Goal: Check status: Check status

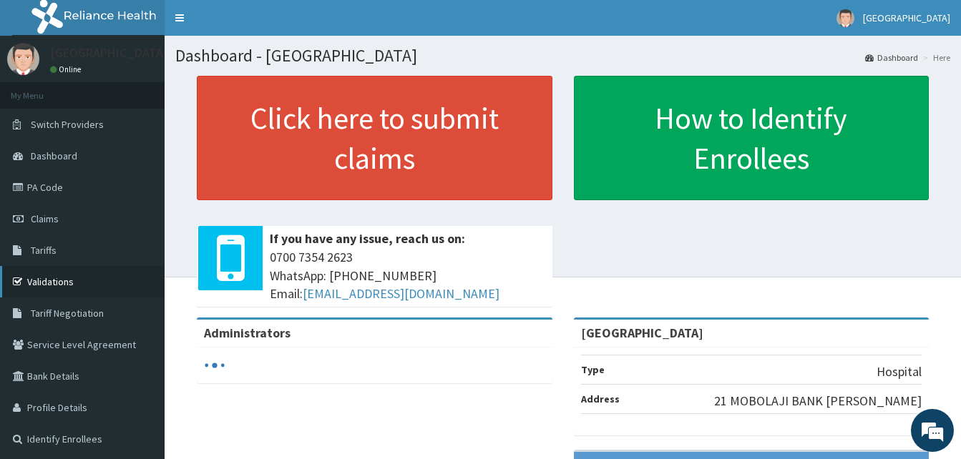
click at [55, 280] on link "Validations" at bounding box center [82, 281] width 165 height 31
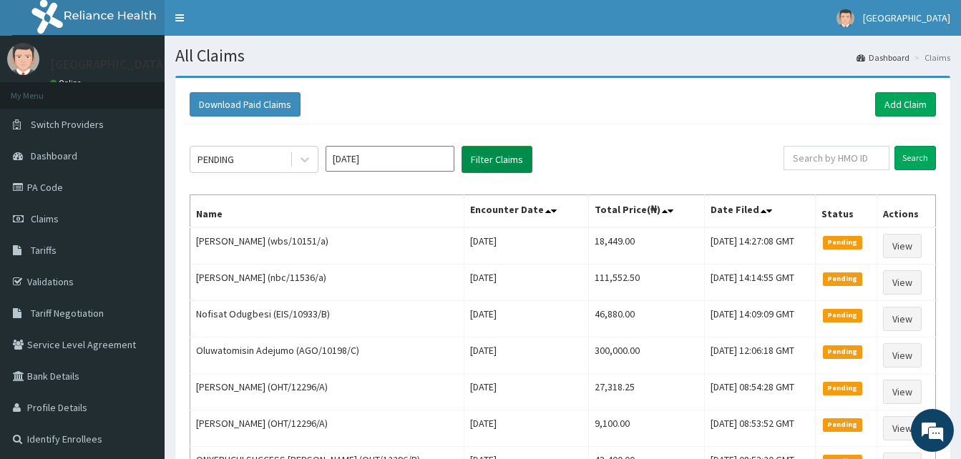
click at [502, 162] on button "Filter Claims" at bounding box center [496, 159] width 71 height 27
click at [428, 161] on input "Oct 2025" at bounding box center [389, 159] width 129 height 26
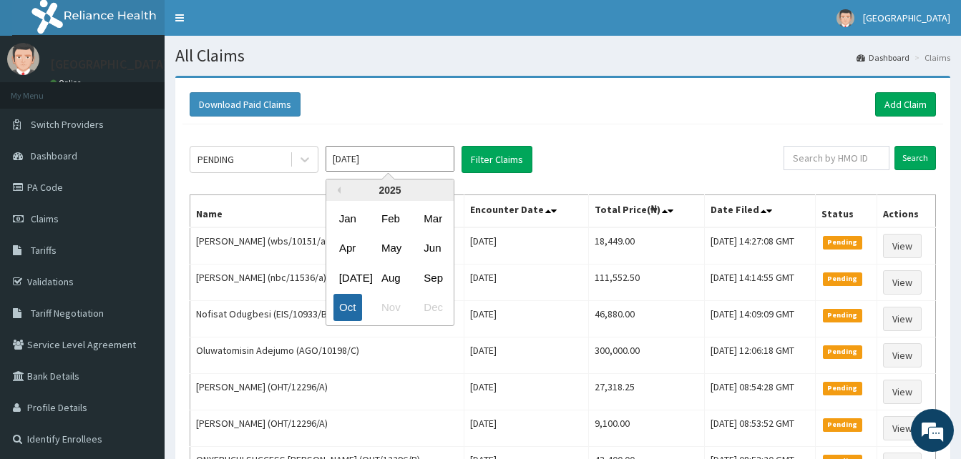
click at [338, 308] on div "Oct" at bounding box center [347, 308] width 29 height 26
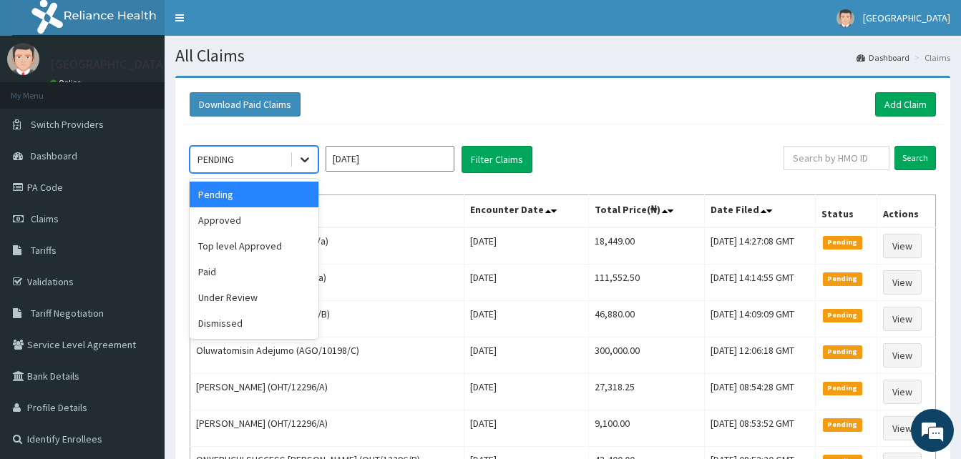
click at [295, 157] on div at bounding box center [305, 160] width 26 height 26
click at [271, 225] on div "Approved" at bounding box center [254, 220] width 129 height 26
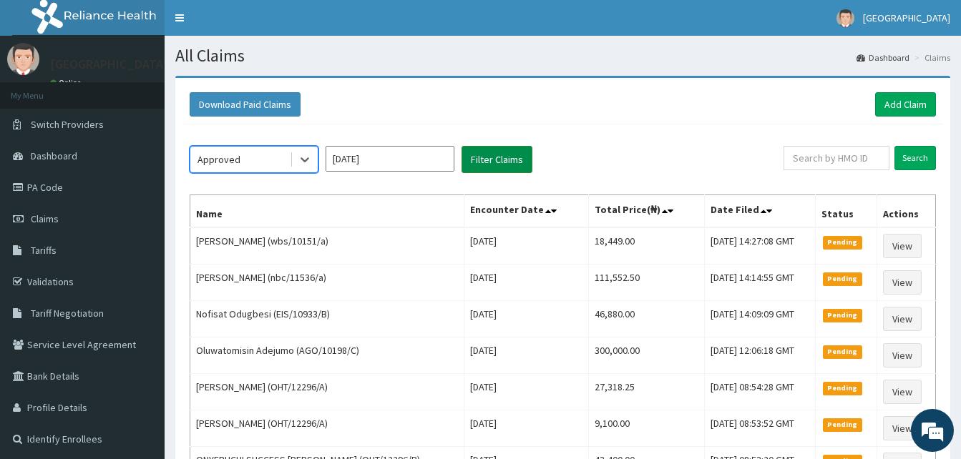
click at [509, 149] on button "Filter Claims" at bounding box center [496, 159] width 71 height 27
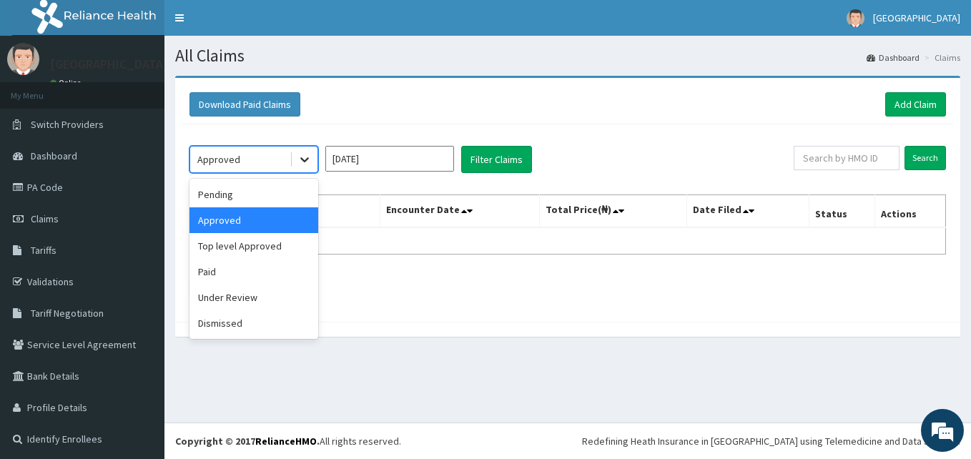
click at [306, 158] on icon at bounding box center [305, 159] width 14 height 14
drag, startPoint x: 298, startPoint y: 252, endPoint x: 296, endPoint y: 226, distance: 25.8
click at [298, 252] on div "Top level Approved" at bounding box center [254, 246] width 129 height 26
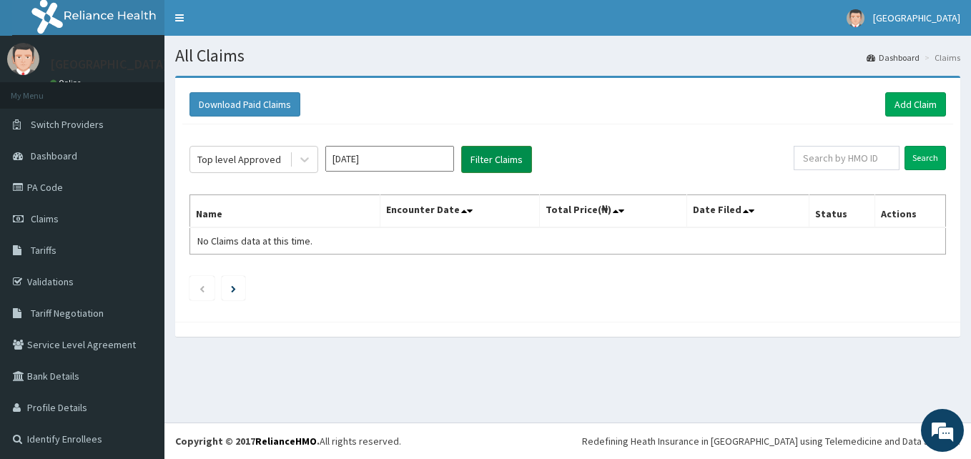
click at [481, 161] on button "Filter Claims" at bounding box center [496, 159] width 71 height 27
click at [495, 158] on button "Filter Claims" at bounding box center [496, 159] width 71 height 27
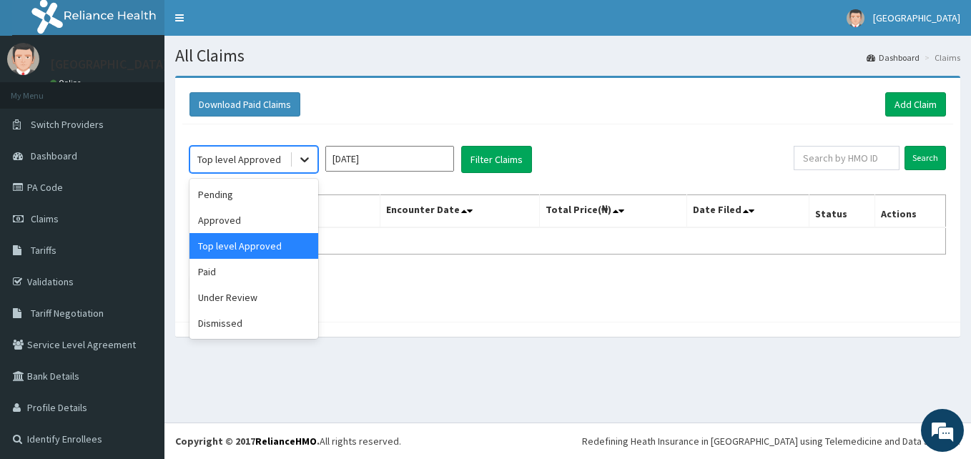
click at [312, 162] on div at bounding box center [305, 160] width 26 height 26
click at [285, 268] on div "Paid" at bounding box center [254, 272] width 129 height 26
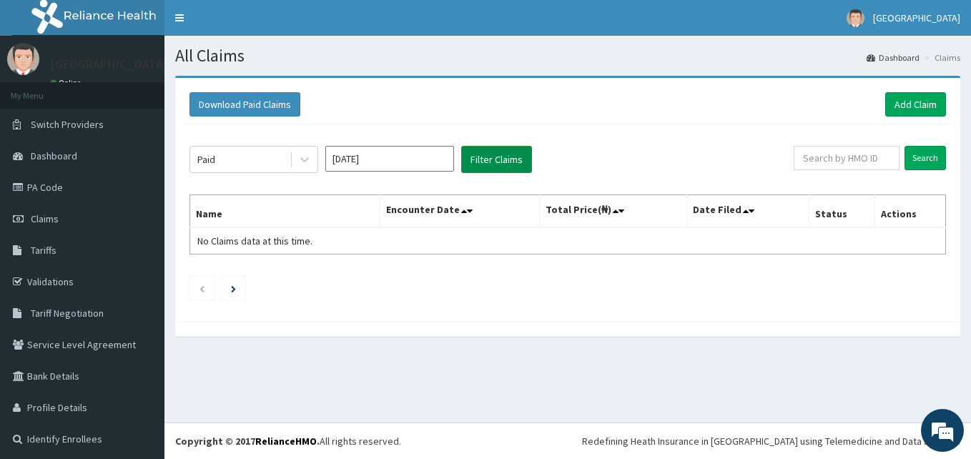
click at [500, 165] on button "Filter Claims" at bounding box center [496, 159] width 71 height 27
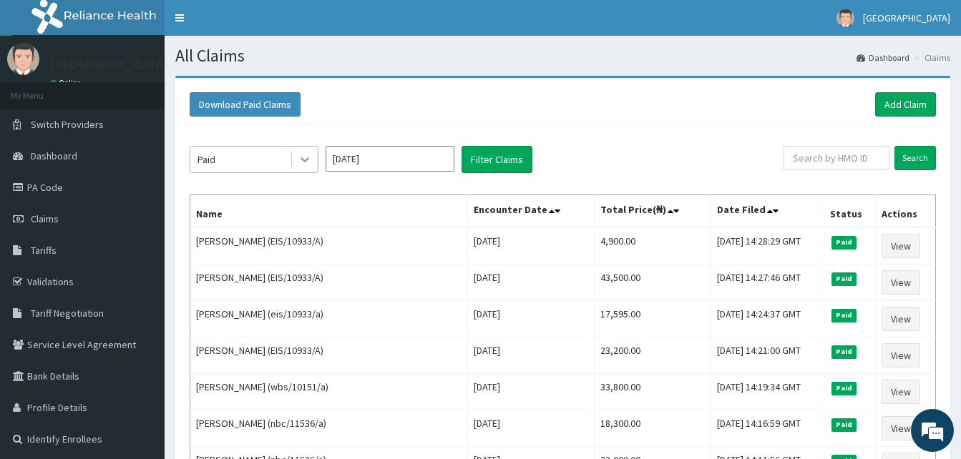
click at [313, 157] on div at bounding box center [305, 160] width 26 height 26
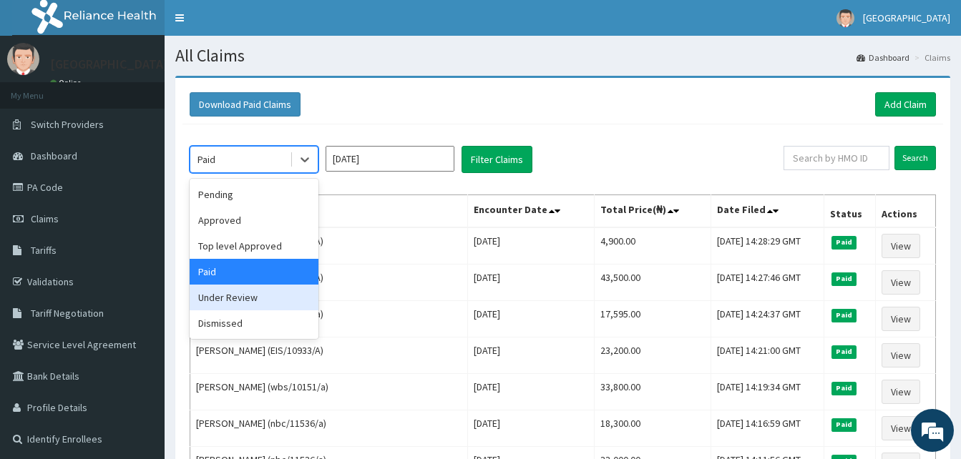
click at [252, 300] on div "Under Review" at bounding box center [254, 298] width 129 height 26
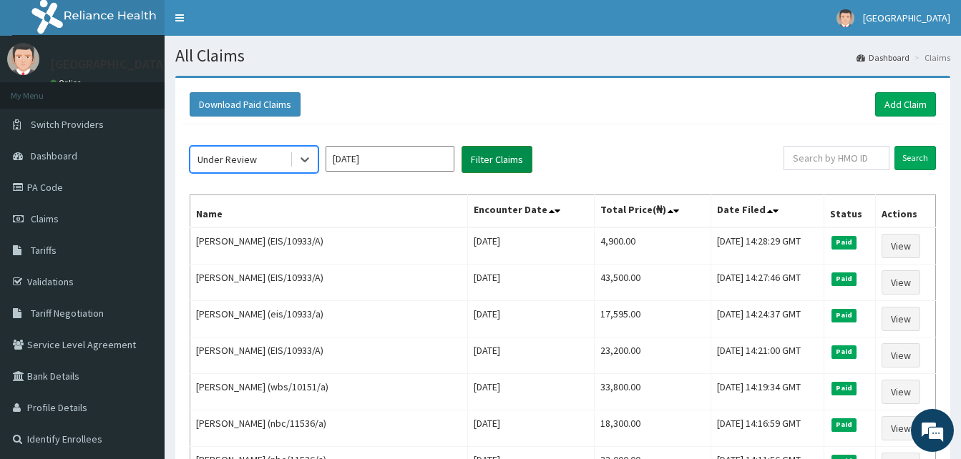
click at [501, 161] on button "Filter Claims" at bounding box center [496, 159] width 71 height 27
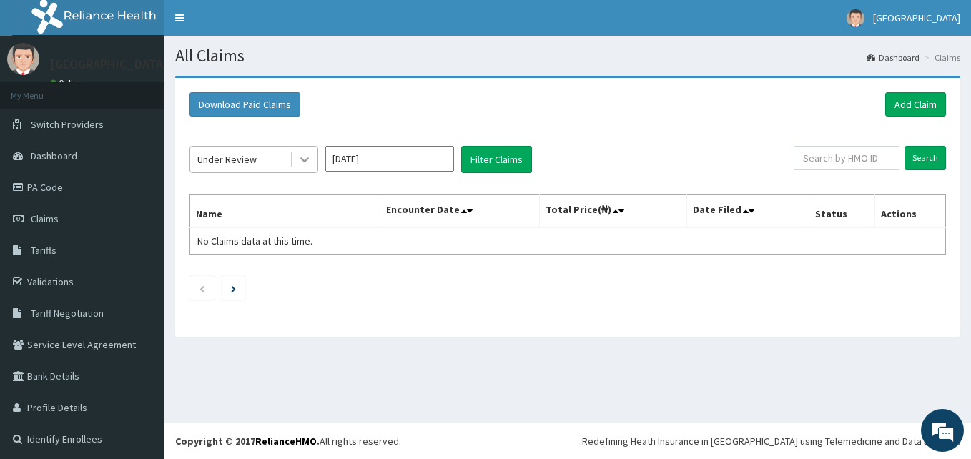
click at [306, 164] on icon at bounding box center [305, 159] width 14 height 14
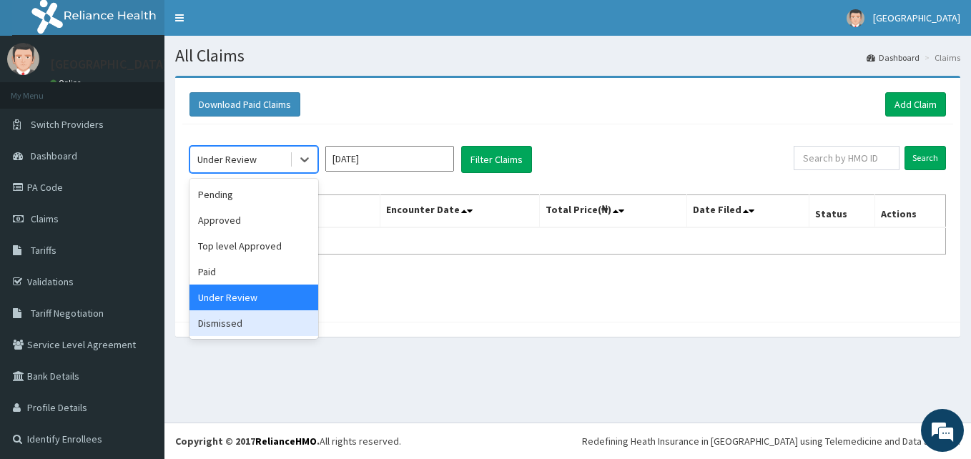
click at [262, 319] on div "Dismissed" at bounding box center [254, 323] width 129 height 26
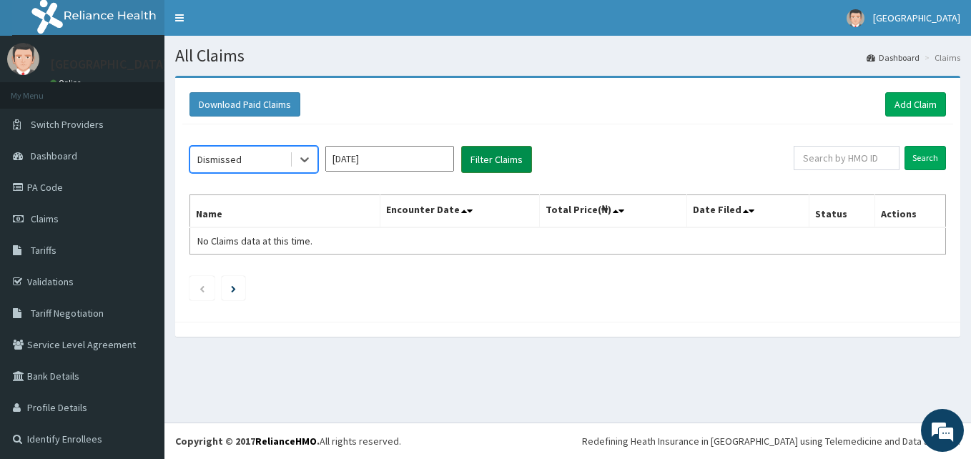
click at [518, 164] on button "Filter Claims" at bounding box center [496, 159] width 71 height 27
click at [305, 156] on icon at bounding box center [305, 159] width 14 height 14
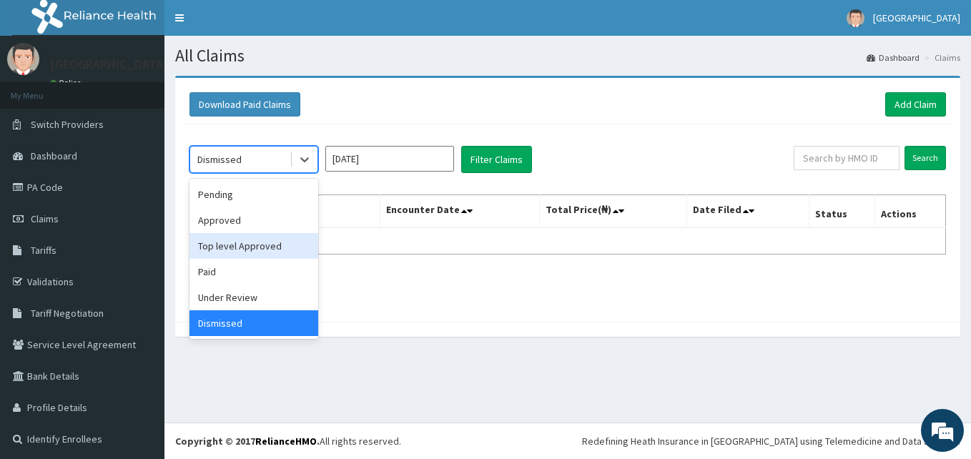
click at [418, 149] on input "[DATE]" at bounding box center [389, 159] width 129 height 26
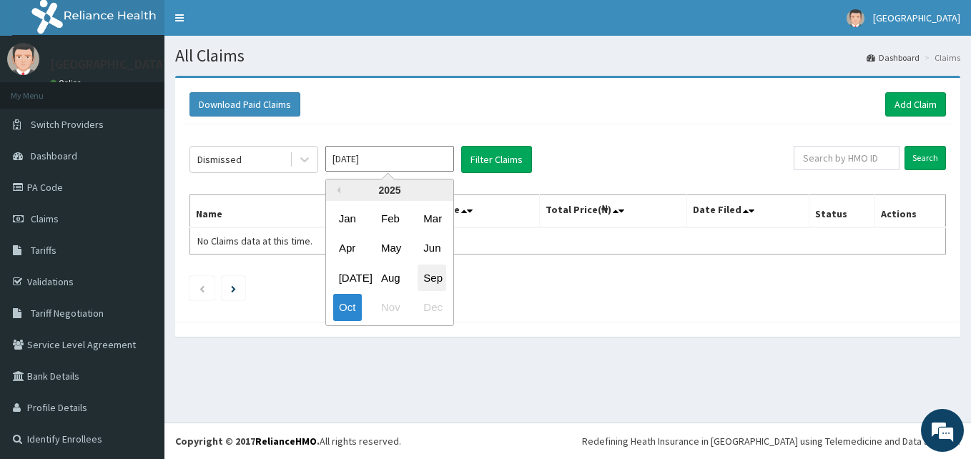
click at [437, 279] on div "Sep" at bounding box center [432, 278] width 29 height 26
type input "Sep 2025"
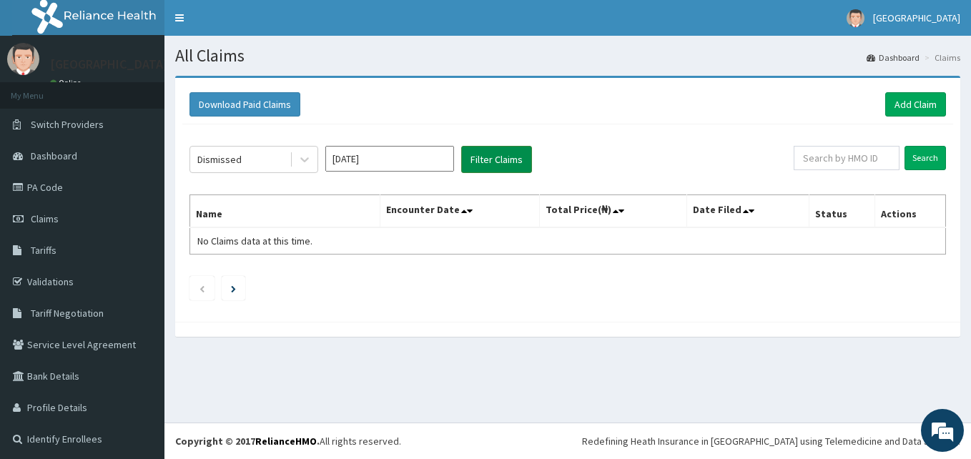
click at [487, 159] on button "Filter Claims" at bounding box center [496, 159] width 71 height 27
click at [305, 167] on icon at bounding box center [305, 159] width 14 height 14
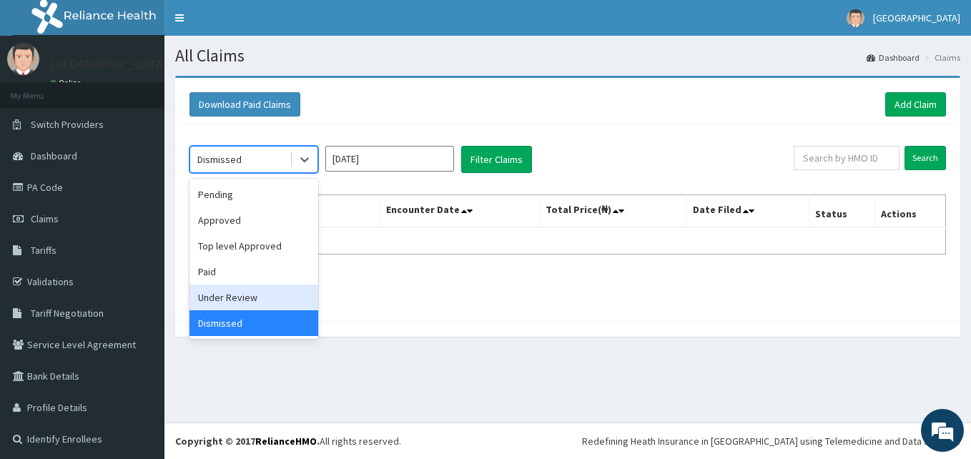
click at [262, 290] on div "Under Review" at bounding box center [254, 298] width 129 height 26
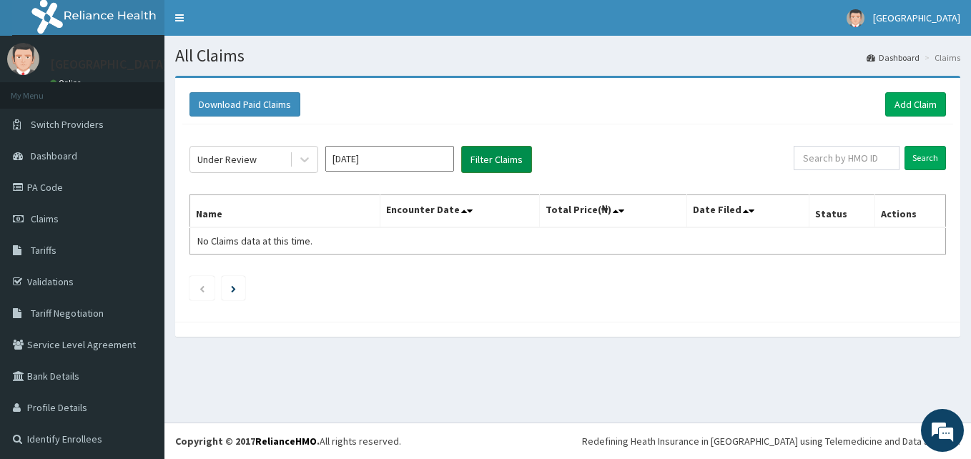
click at [491, 166] on button "Filter Claims" at bounding box center [496, 159] width 71 height 27
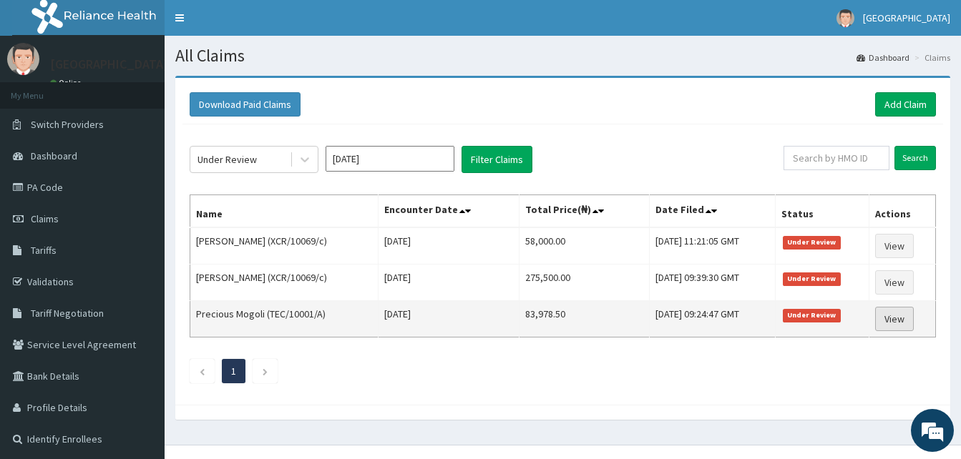
click at [904, 318] on link "View" at bounding box center [894, 319] width 39 height 24
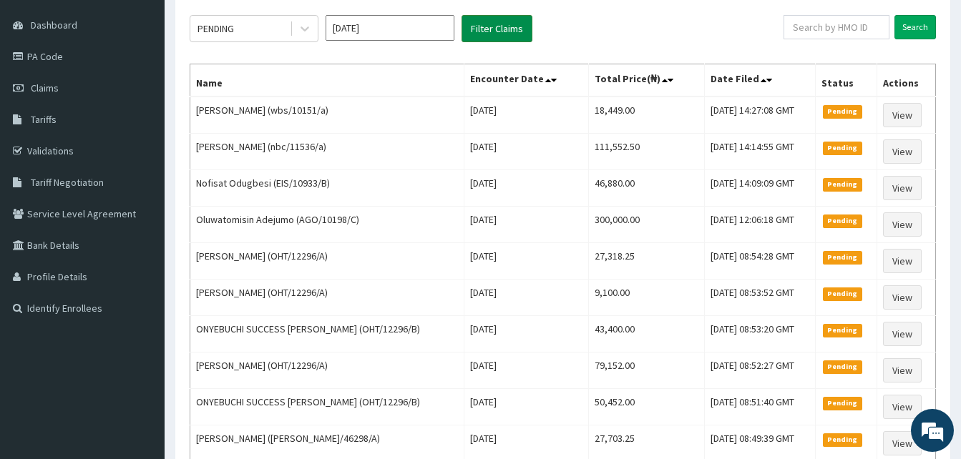
scroll to position [143, 0]
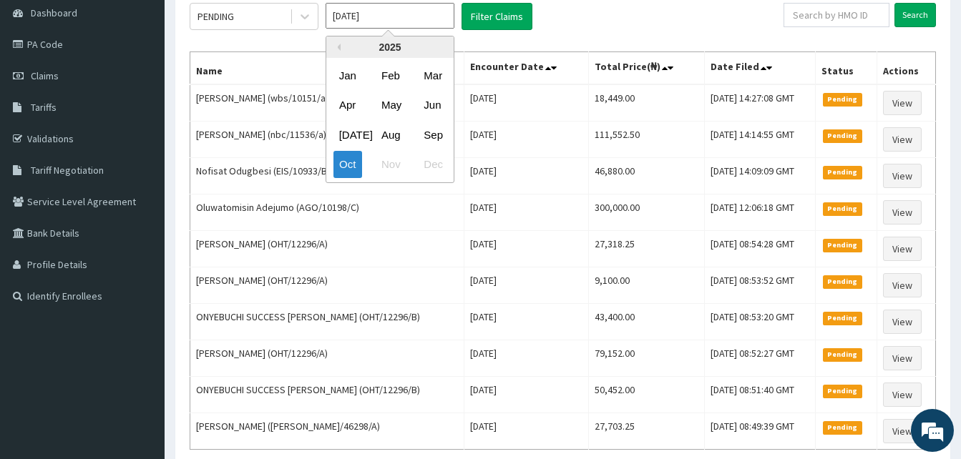
click at [421, 16] on input "[DATE]" at bounding box center [389, 16] width 129 height 26
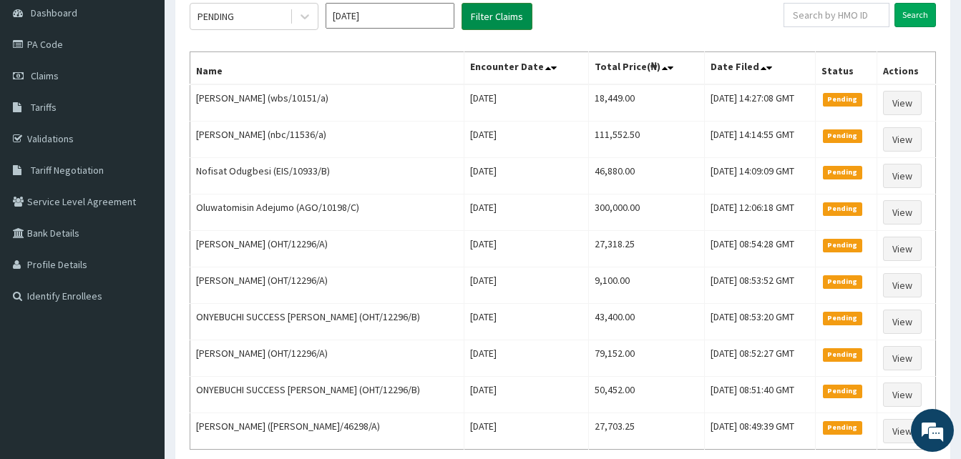
click at [483, 20] on button "Filter Claims" at bounding box center [496, 16] width 71 height 27
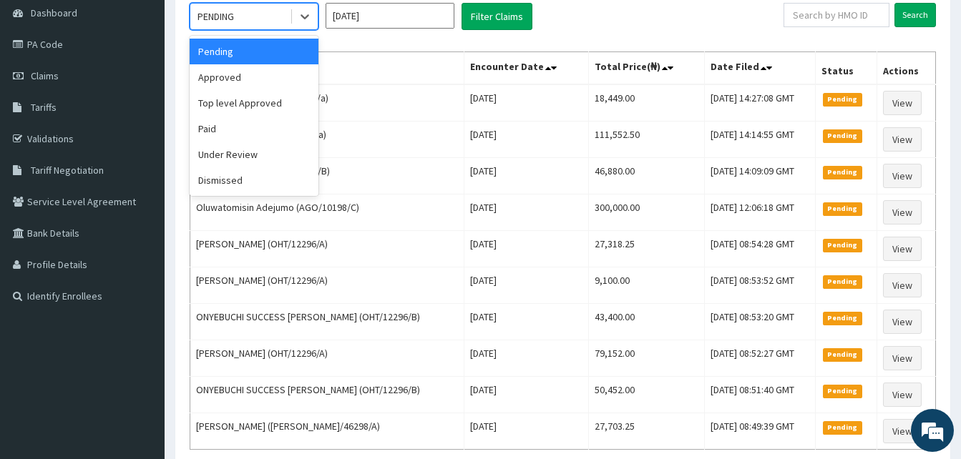
drag, startPoint x: 302, startPoint y: 24, endPoint x: 290, endPoint y: 31, distance: 14.1
click at [298, 24] on div at bounding box center [305, 17] width 26 height 26
click at [280, 87] on div "Approved" at bounding box center [254, 77] width 129 height 26
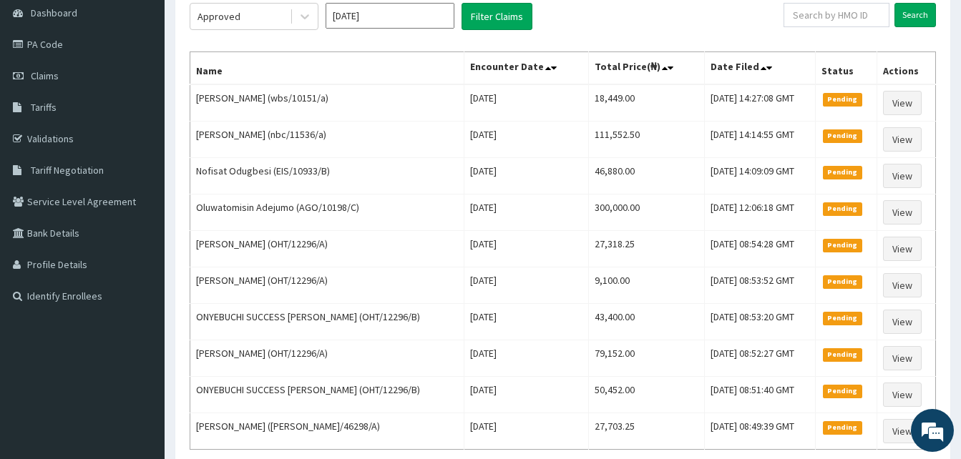
click at [533, 16] on div "Approved [DATE] Filter Claims" at bounding box center [487, 16] width 594 height 27
click at [491, 25] on button "Filter Claims" at bounding box center [496, 16] width 71 height 27
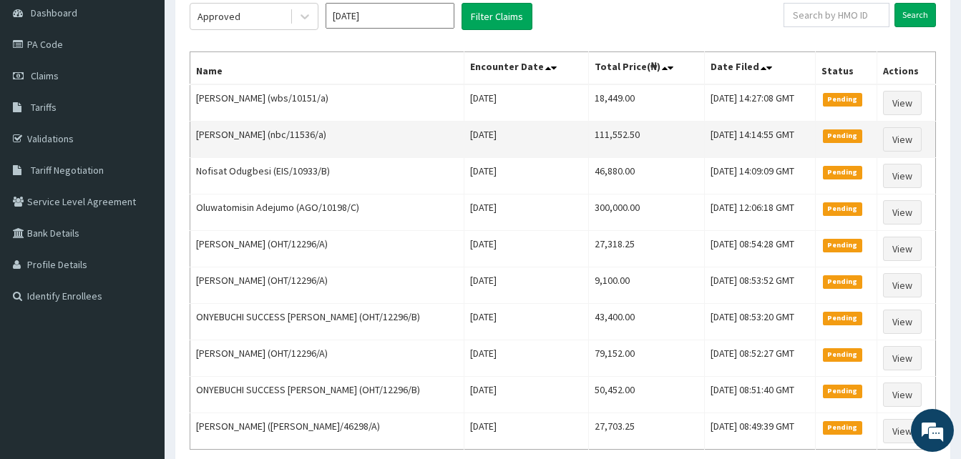
click at [445, 152] on td "[PERSON_NAME] (nbc/11536/a)" at bounding box center [327, 140] width 274 height 36
